Goal: Check status: Check status

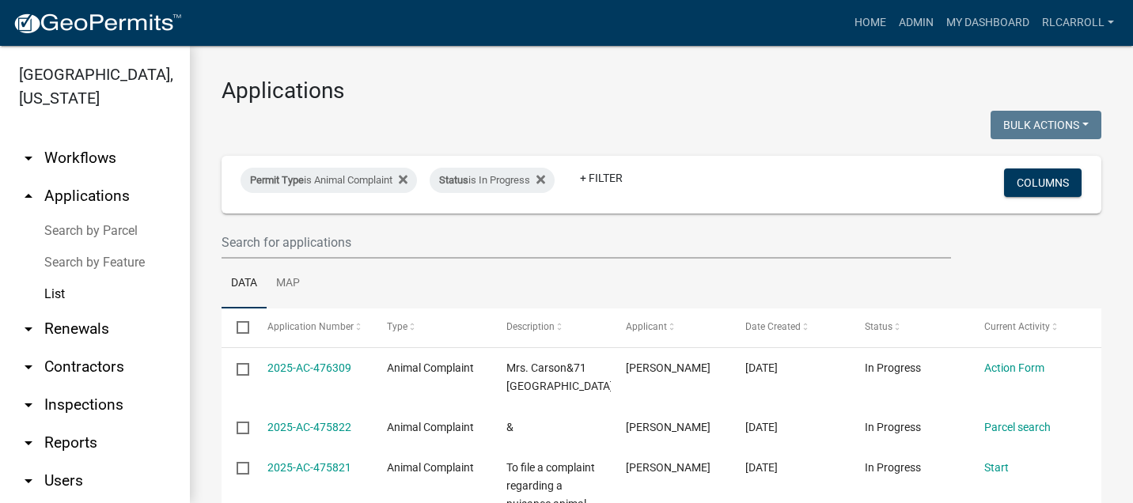
select select "3: 100"
click at [95, 231] on link "Search by Parcel" at bounding box center [95, 231] width 190 height 32
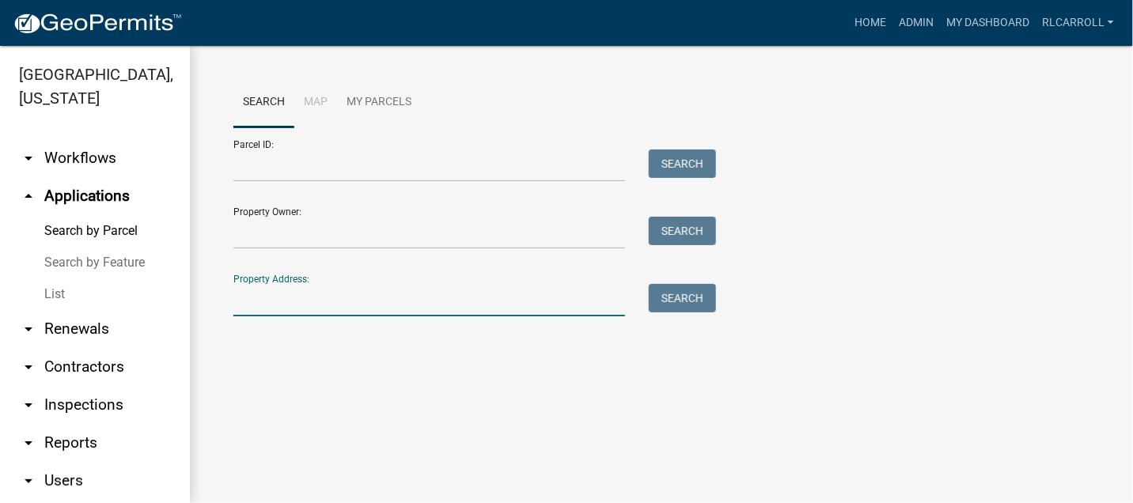
click at [261, 296] on input "Property Address:" at bounding box center [429, 300] width 392 height 32
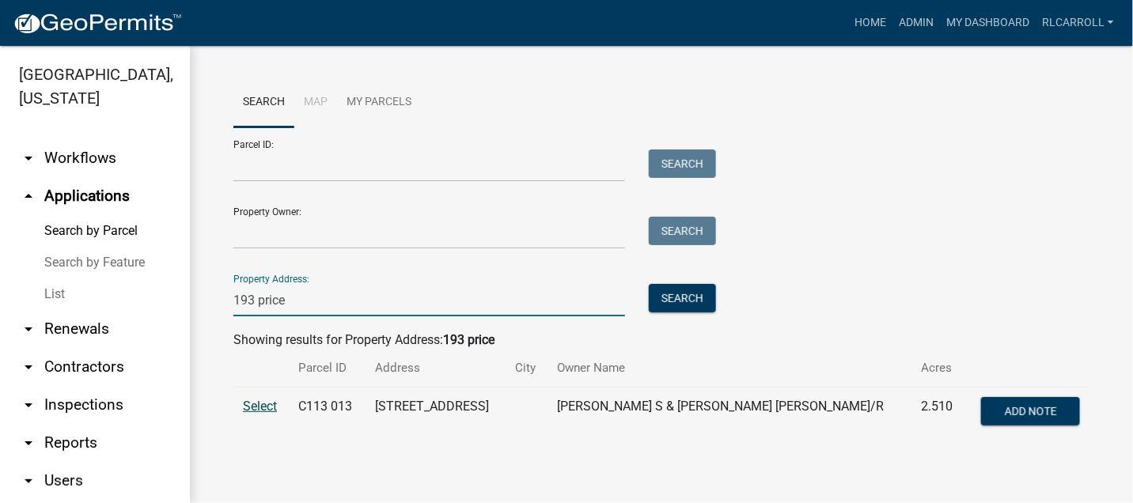
type input "193 price"
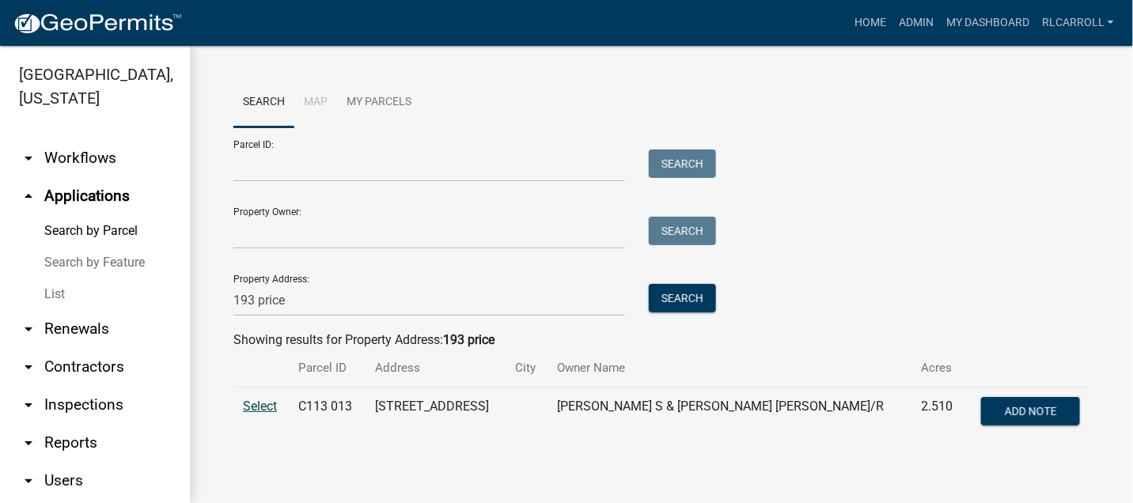
click at [268, 403] on span "Select" at bounding box center [260, 406] width 34 height 15
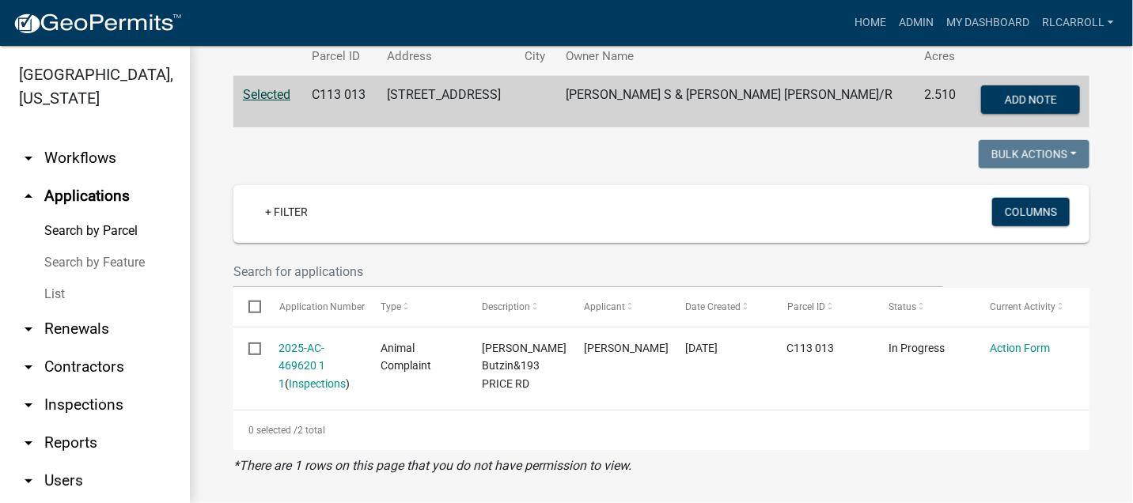
scroll to position [315, 0]
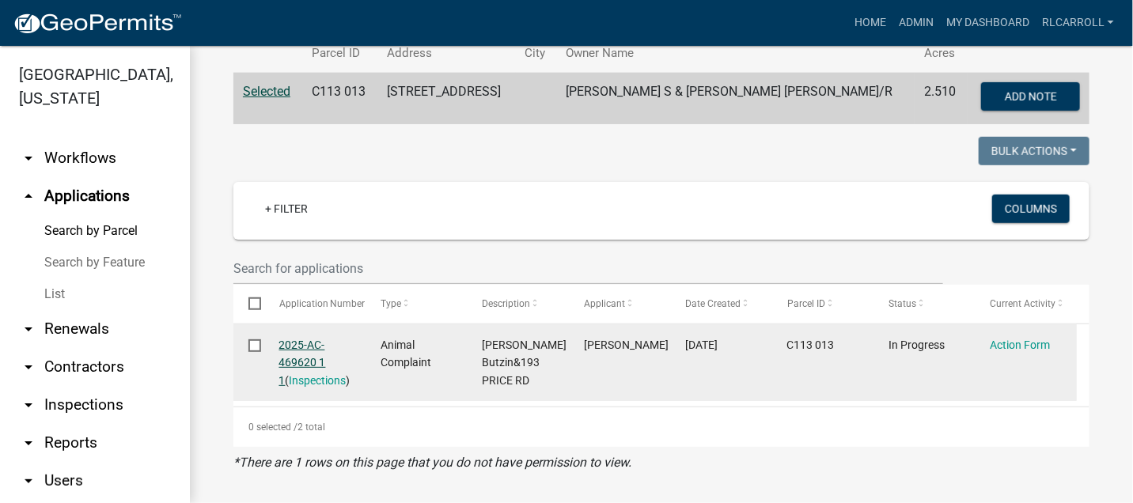
click at [301, 345] on link "2025-AC-469620 1 1" at bounding box center [302, 363] width 47 height 49
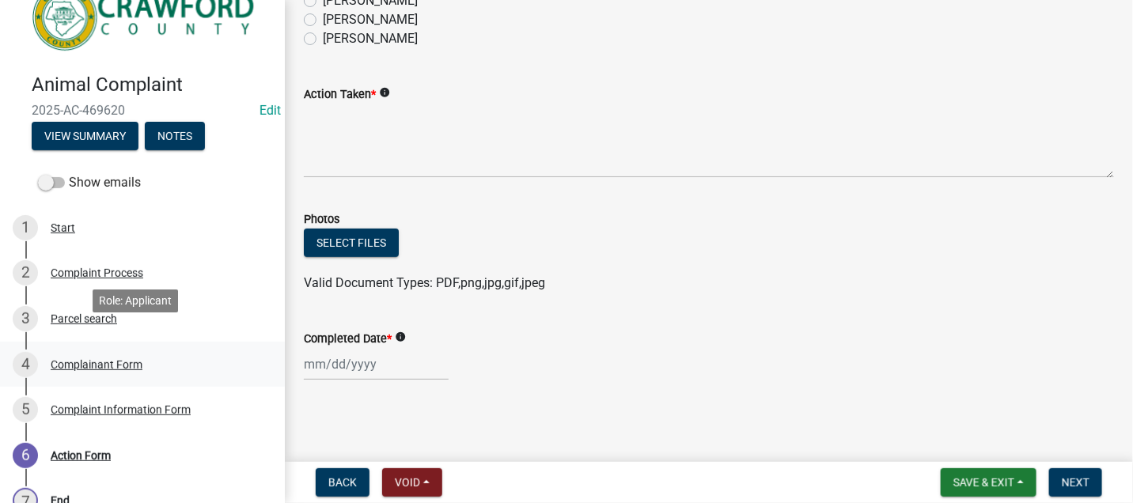
scroll to position [62, 0]
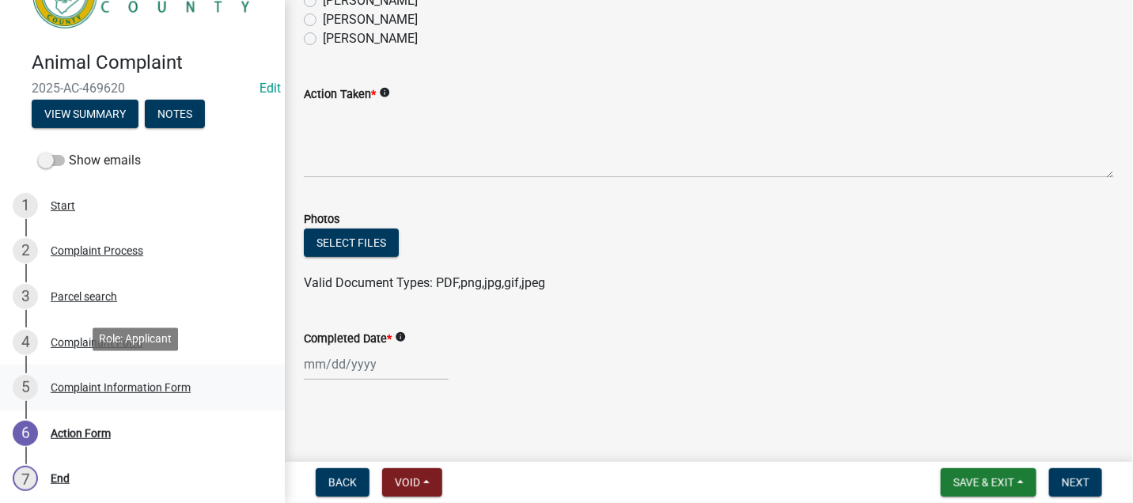
click at [153, 385] on div "Complaint Information Form" at bounding box center [121, 387] width 140 height 11
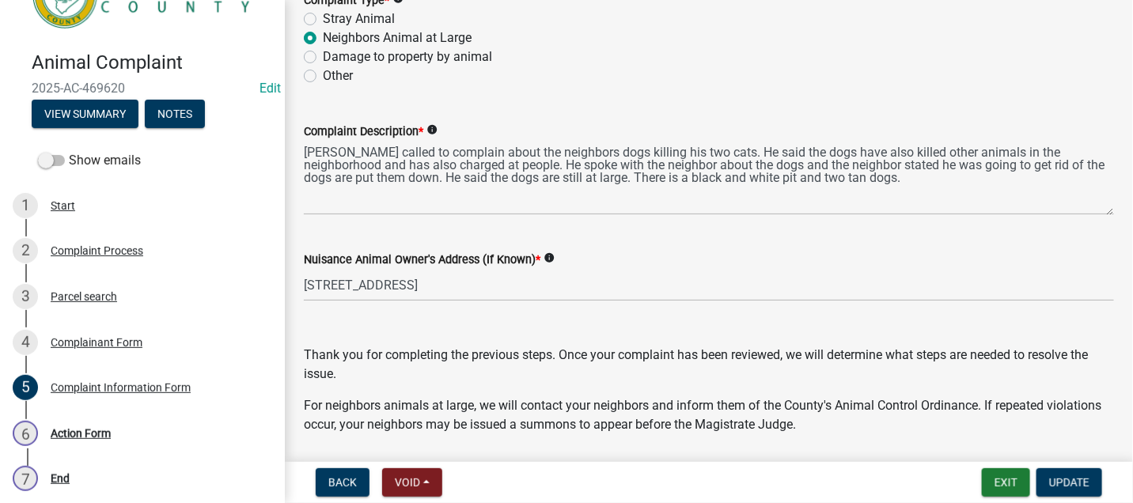
scroll to position [180, 0]
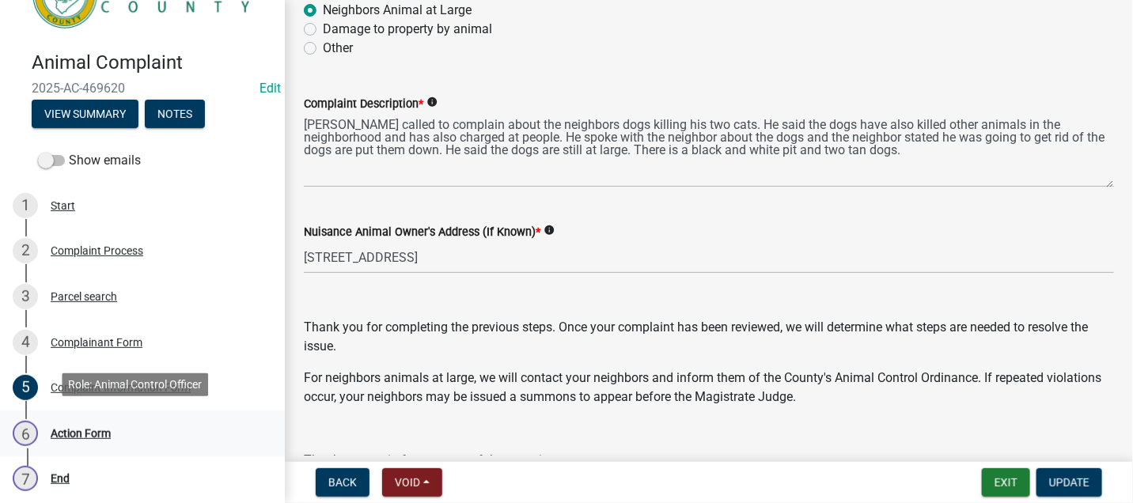
click at [89, 428] on div "Action Form" at bounding box center [81, 433] width 60 height 11
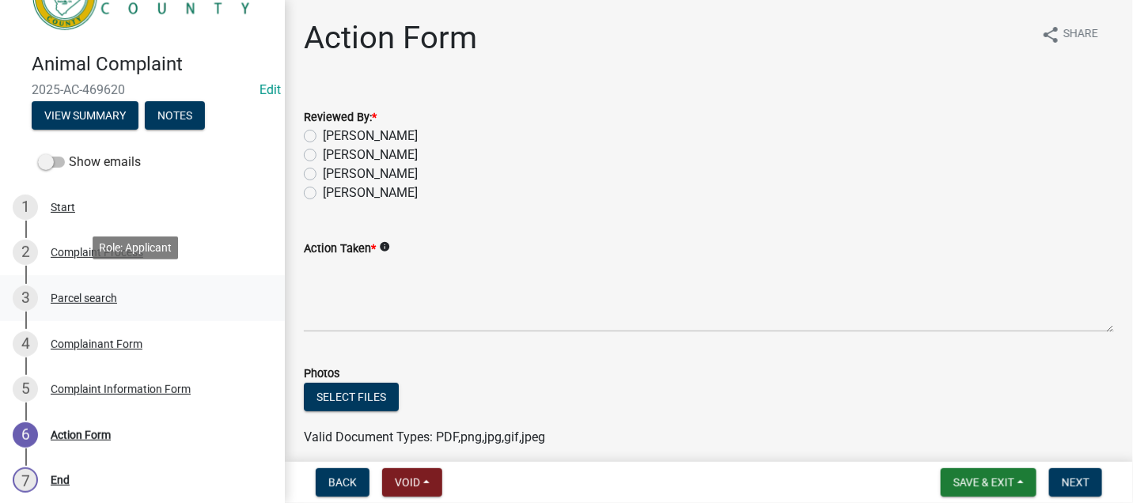
scroll to position [62, 0]
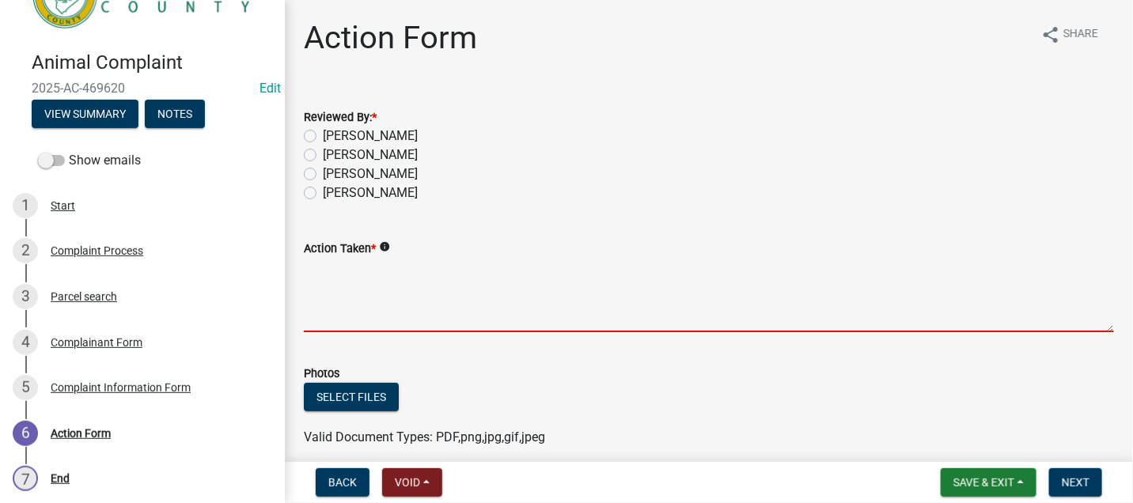
click at [324, 283] on textarea "Action Taken *" at bounding box center [709, 295] width 811 height 74
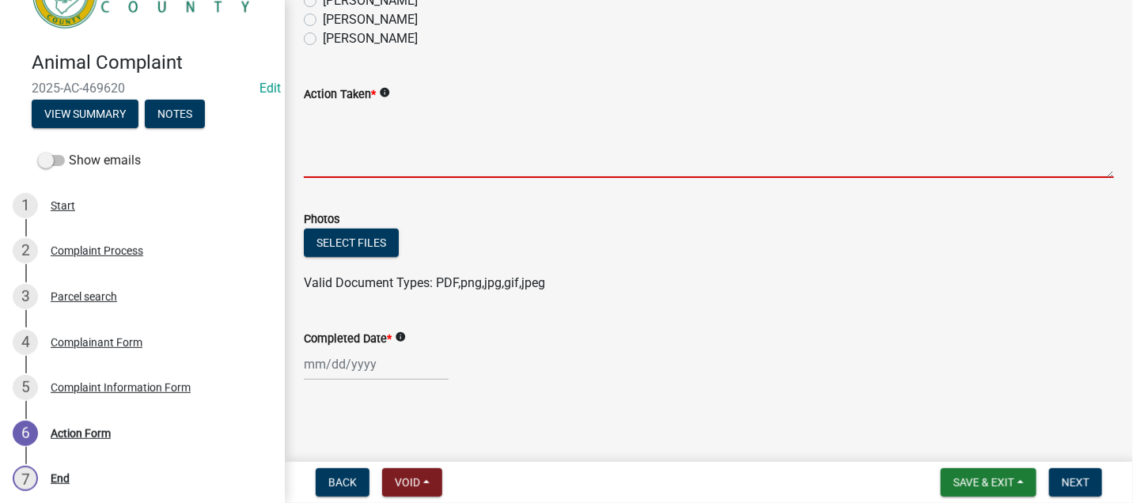
scroll to position [0, 0]
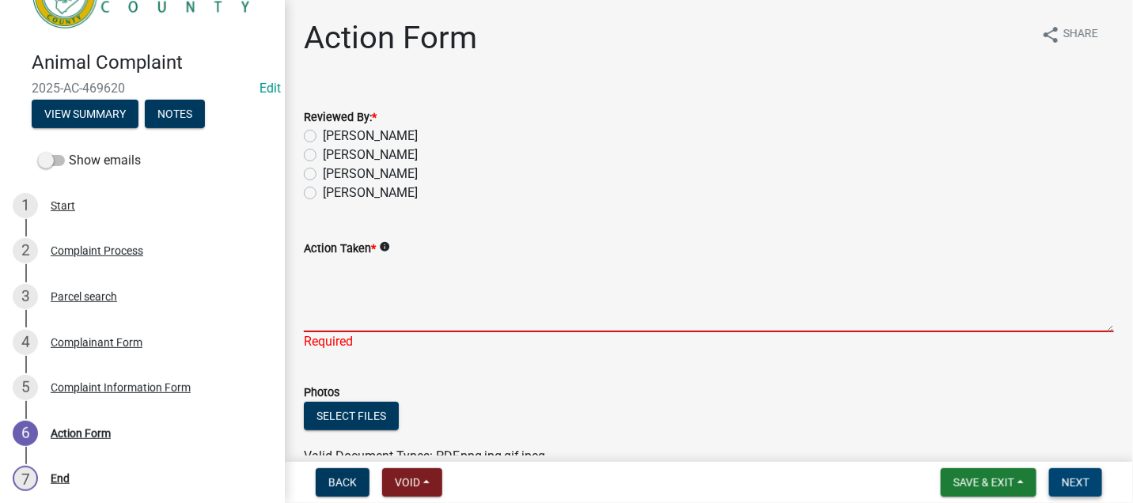
drag, startPoint x: 1069, startPoint y: 480, endPoint x: 1065, endPoint y: 473, distance: 8.1
click at [1069, 480] on span "Next" at bounding box center [1076, 482] width 28 height 13
